Goal: Check status: Check status

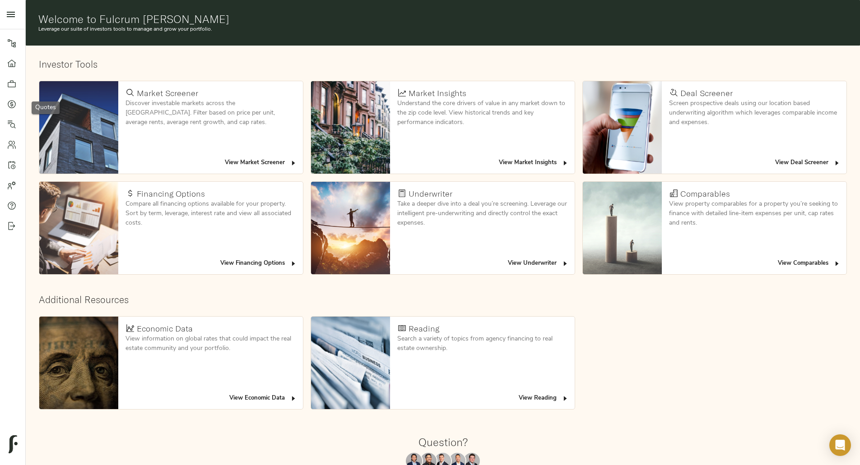
click at [8, 100] on icon at bounding box center [11, 104] width 9 height 9
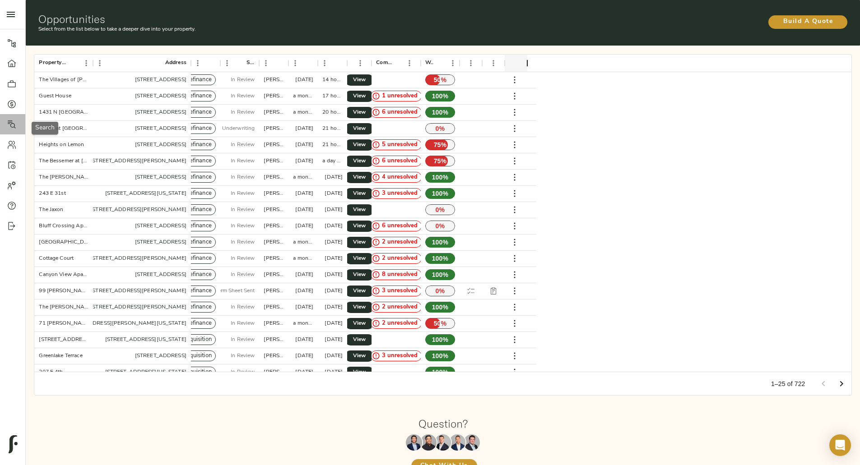
click at [10, 125] on icon at bounding box center [12, 125] width 8 height 8
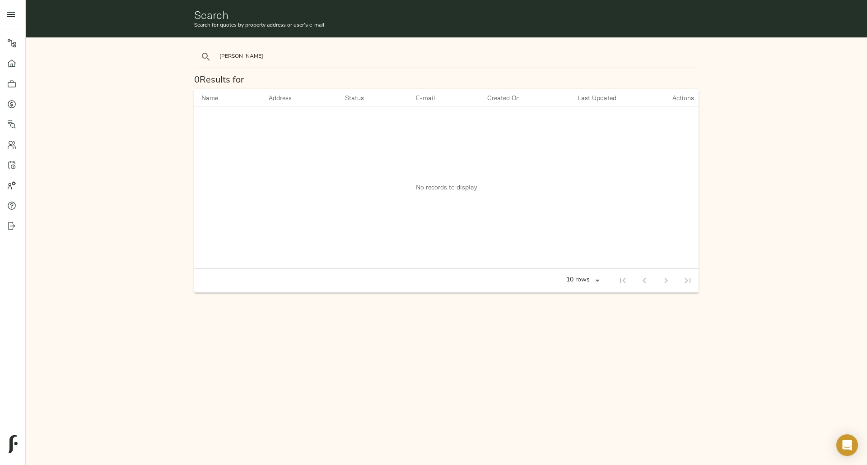
type input "drake"
click at [196, 47] on button "search" at bounding box center [206, 57] width 20 height 20
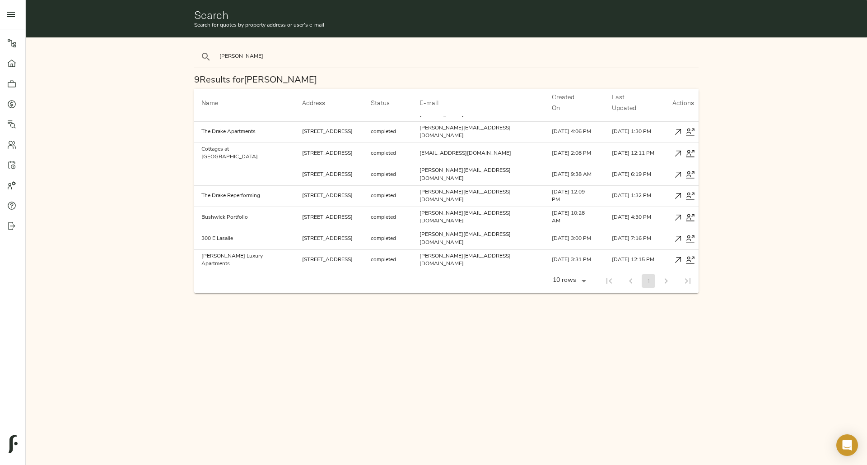
scroll to position [38, 0]
click at [673, 191] on icon "button" at bounding box center [677, 195] width 9 height 9
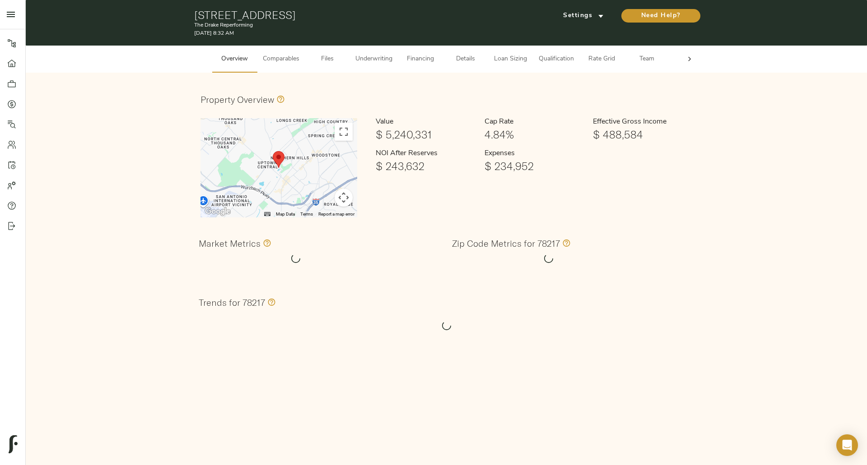
click at [371, 60] on span "Underwriting" at bounding box center [373, 59] width 37 height 11
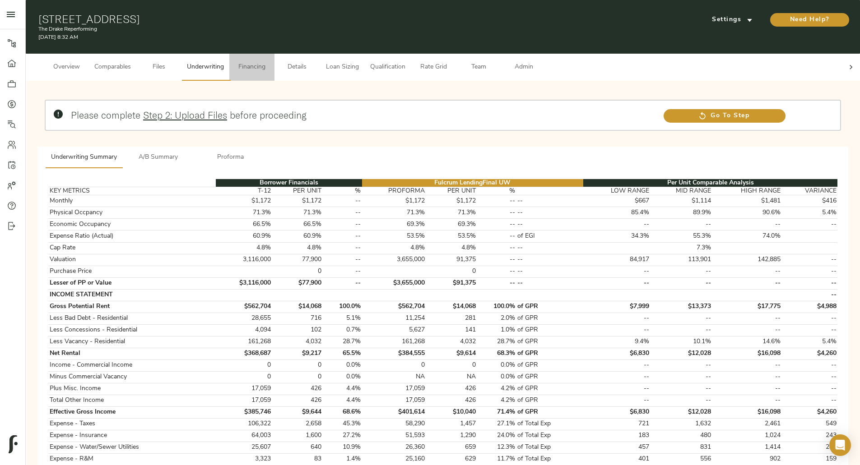
click at [269, 62] on span "Financing" at bounding box center [252, 67] width 34 height 11
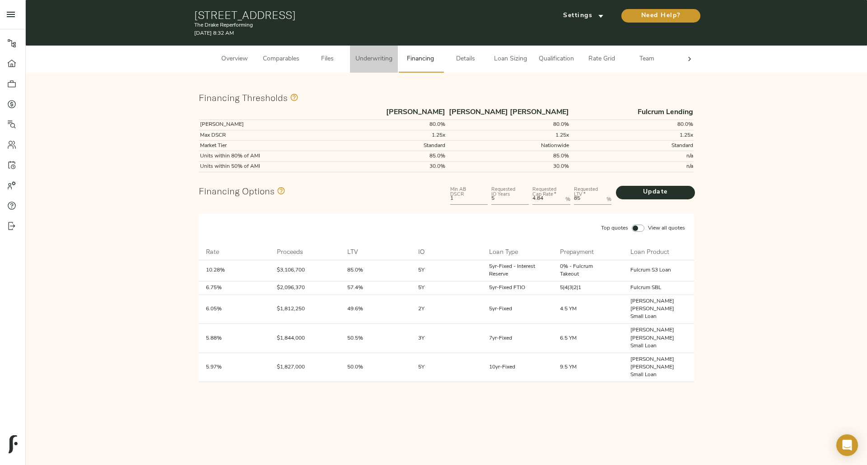
click at [381, 63] on span "Underwriting" at bounding box center [373, 59] width 37 height 11
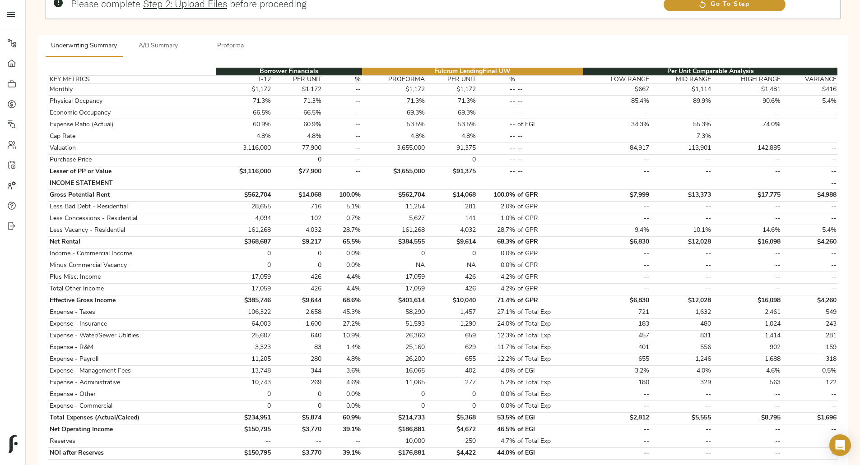
scroll to position [96, 0]
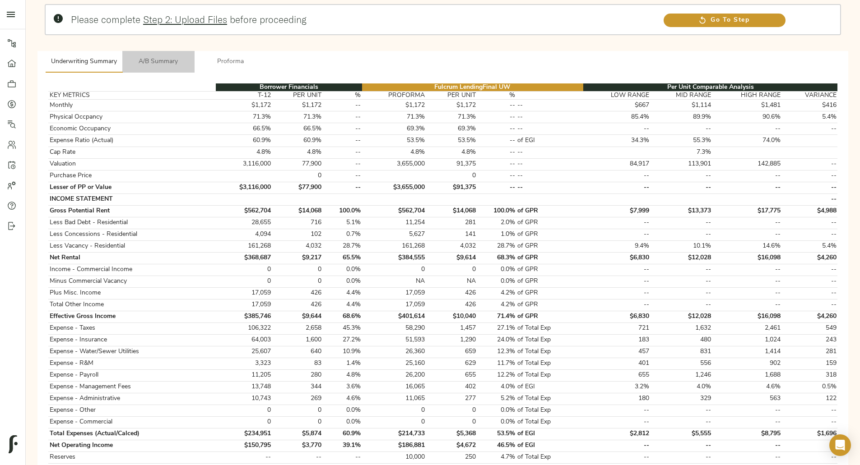
click at [189, 56] on span "A/B Summary" at bounding box center [158, 61] width 61 height 11
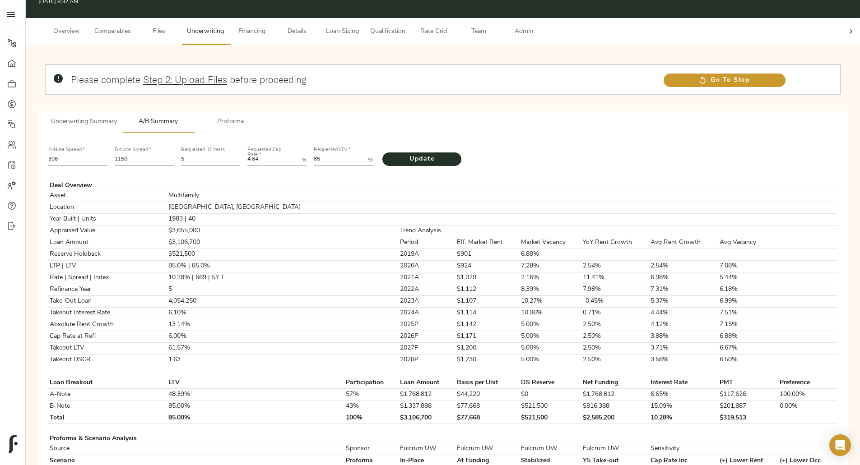
scroll to position [23, 0]
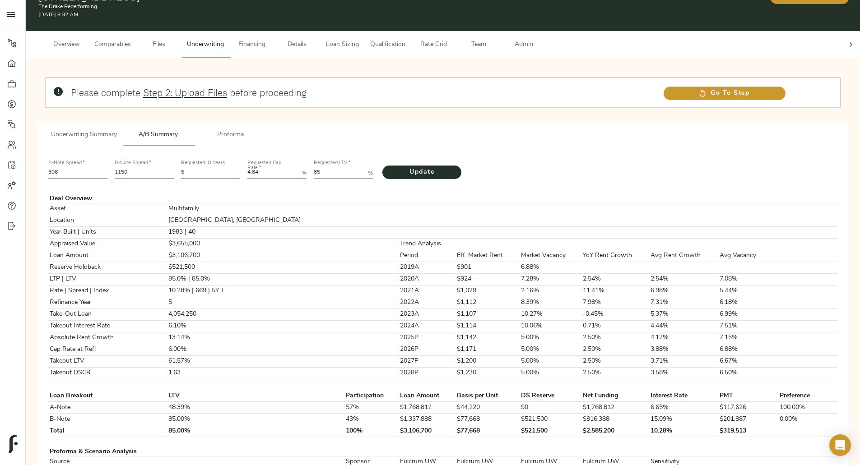
click at [261, 130] on span "Proforma" at bounding box center [230, 135] width 61 height 11
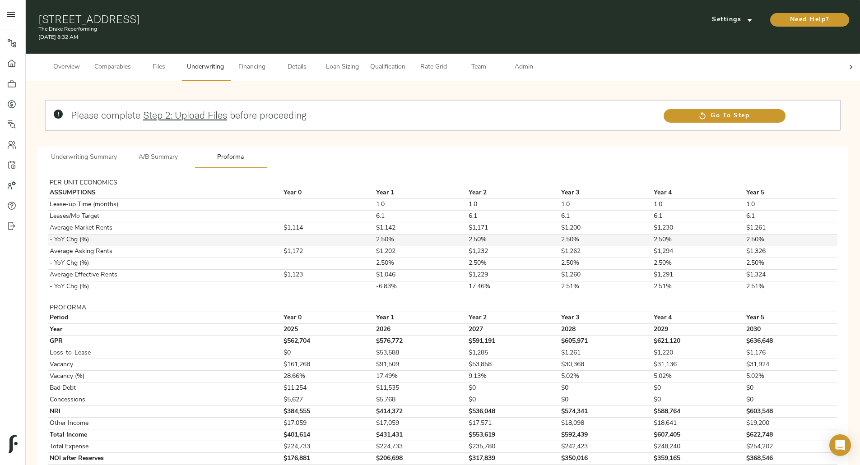
scroll to position [16, 0]
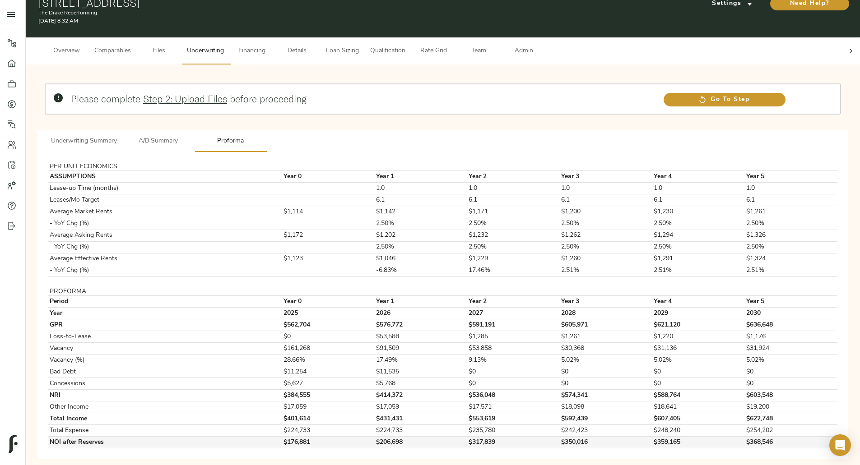
click at [414, 437] on td "$206,698" at bounding box center [421, 443] width 93 height 12
drag, startPoint x: 397, startPoint y: 425, endPoint x: 429, endPoint y: 428, distance: 32.6
click at [429, 437] on tr "NOI after Reserves $176,881 $206,698 $317,839 $350,016 $359,165 $368,546" at bounding box center [442, 443] width 789 height 12
click at [429, 437] on td "$206,698" at bounding box center [421, 443] width 93 height 12
click at [426, 437] on td "$206,698" at bounding box center [421, 443] width 93 height 12
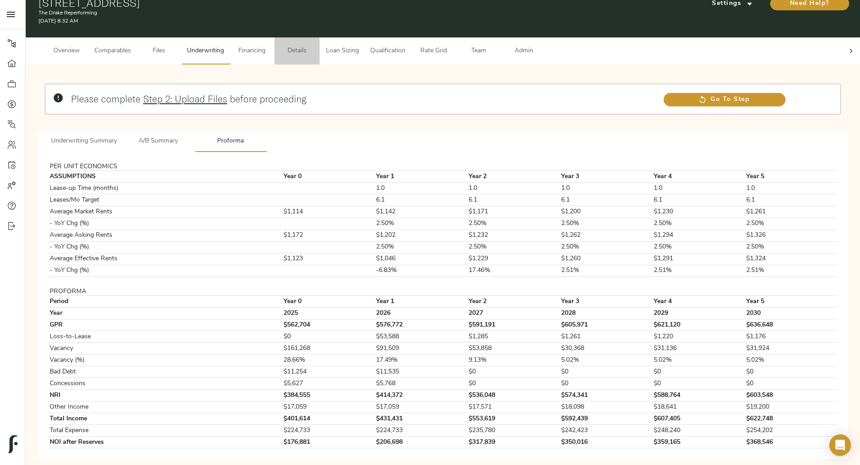
click at [314, 46] on span "Details" at bounding box center [297, 51] width 34 height 11
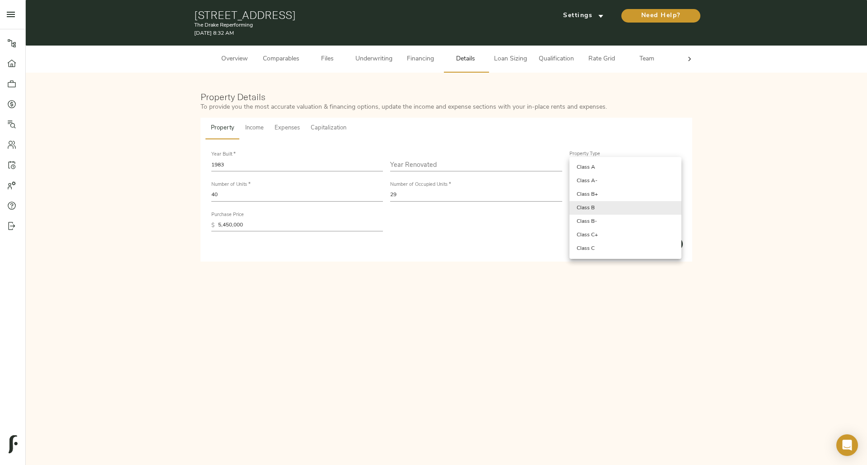
click at [595, 206] on body "The Drake Reperforming - [STREET_ADDRESS] Pipeline Dashboard Portfolio Quotes S…" at bounding box center [433, 232] width 867 height 465
click at [598, 218] on li "Class B-" at bounding box center [625, 222] width 112 height 14
type input "Class B-"
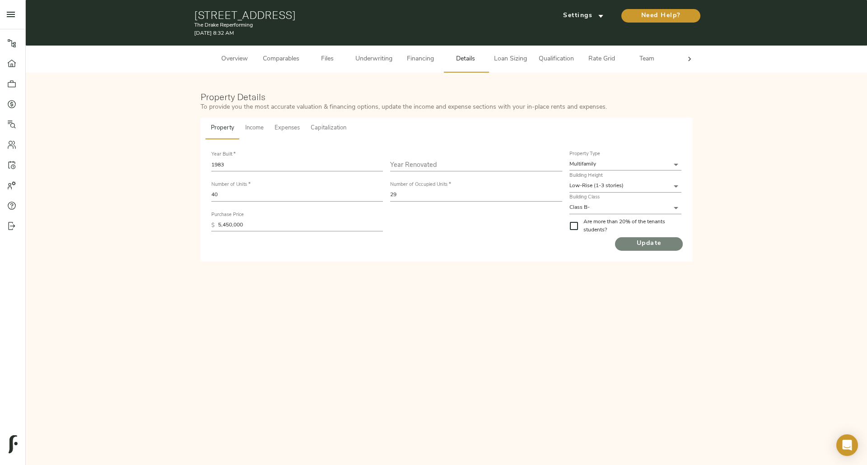
click at [639, 242] on span "Update" at bounding box center [649, 243] width 68 height 11
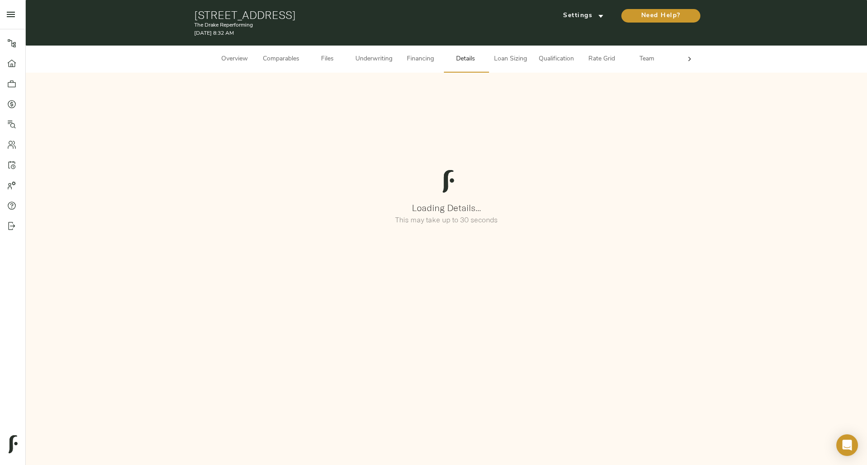
click at [320, 99] on div "Loading Details... This may take up to 30 seconds" at bounding box center [446, 198] width 823 height 233
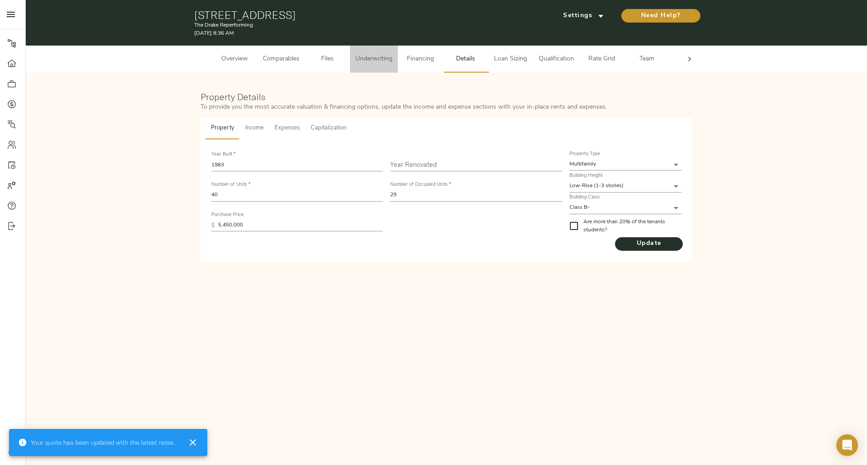
click at [369, 55] on span "Underwriting" at bounding box center [373, 59] width 37 height 11
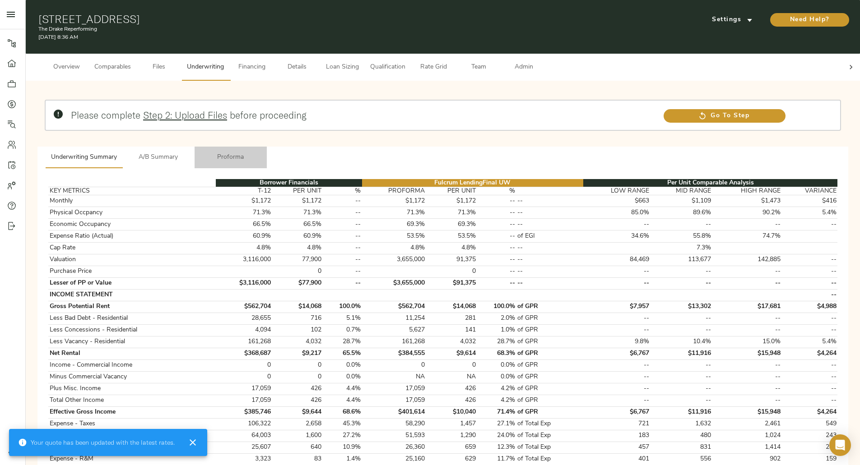
click at [261, 152] on span "Proforma" at bounding box center [230, 157] width 61 height 11
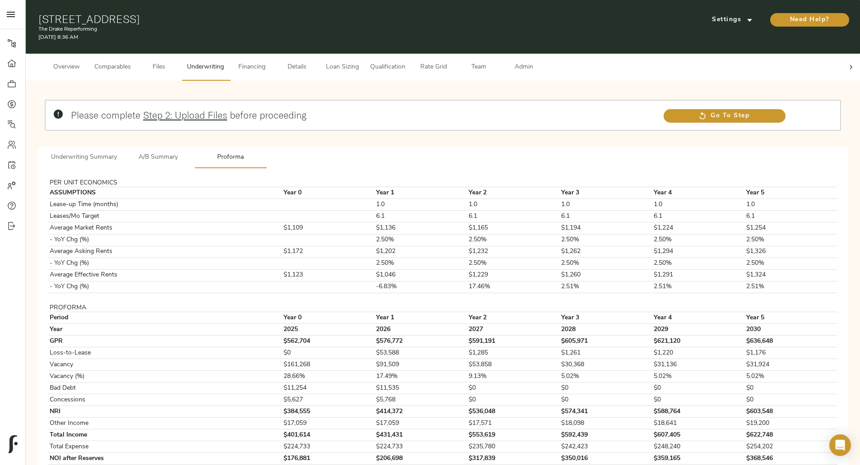
click at [189, 152] on span "A/B Summary" at bounding box center [158, 157] width 61 height 11
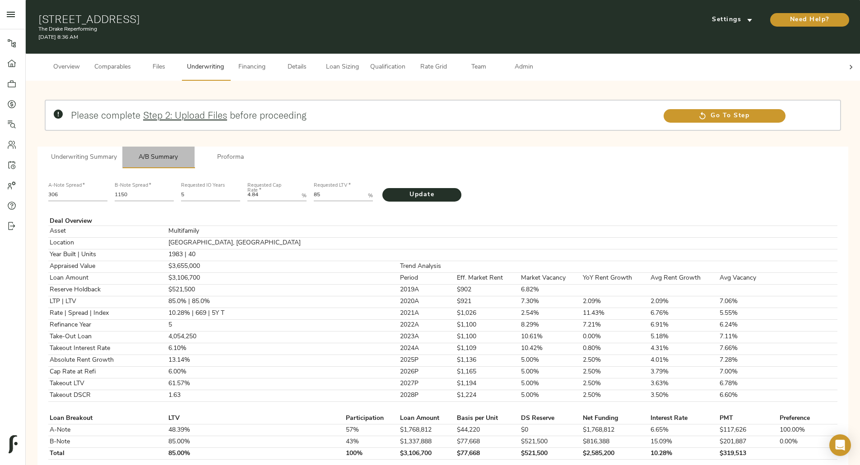
click at [189, 152] on span "A/B Summary" at bounding box center [158, 157] width 61 height 11
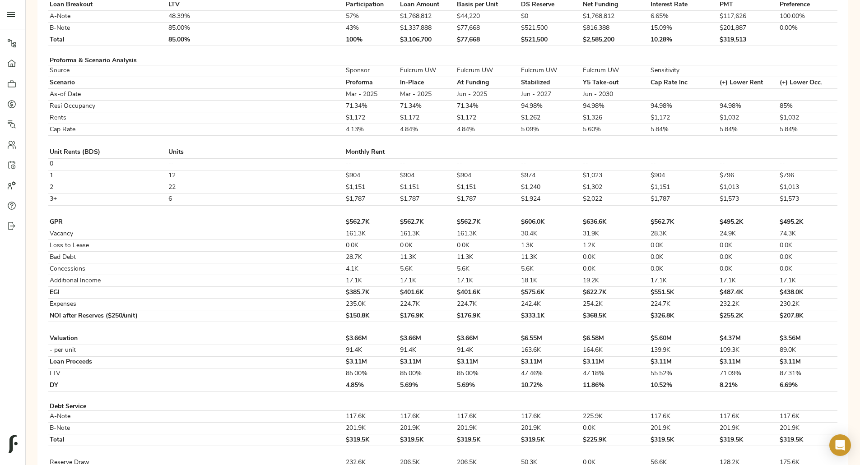
scroll to position [413, 0]
drag, startPoint x: 389, startPoint y: 256, endPoint x: 353, endPoint y: 83, distance: 177.6
click at [353, 66] on td at bounding box center [371, 62] width 54 height 8
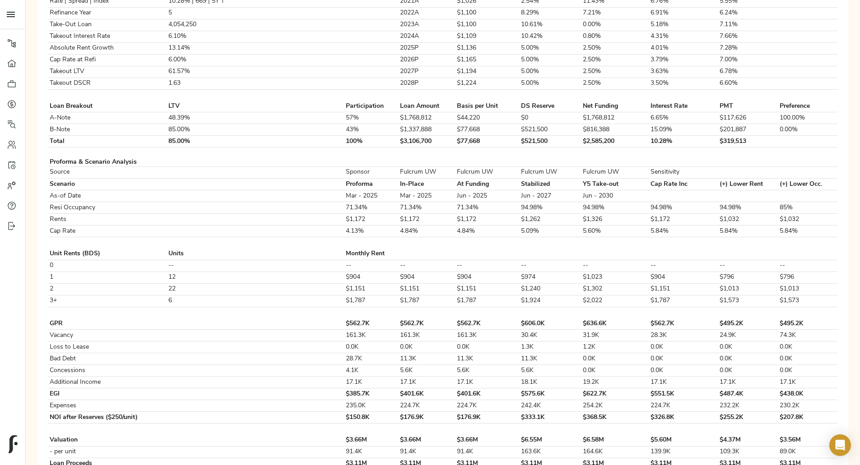
scroll to position [313, 0]
